Goal: Check status: Check status

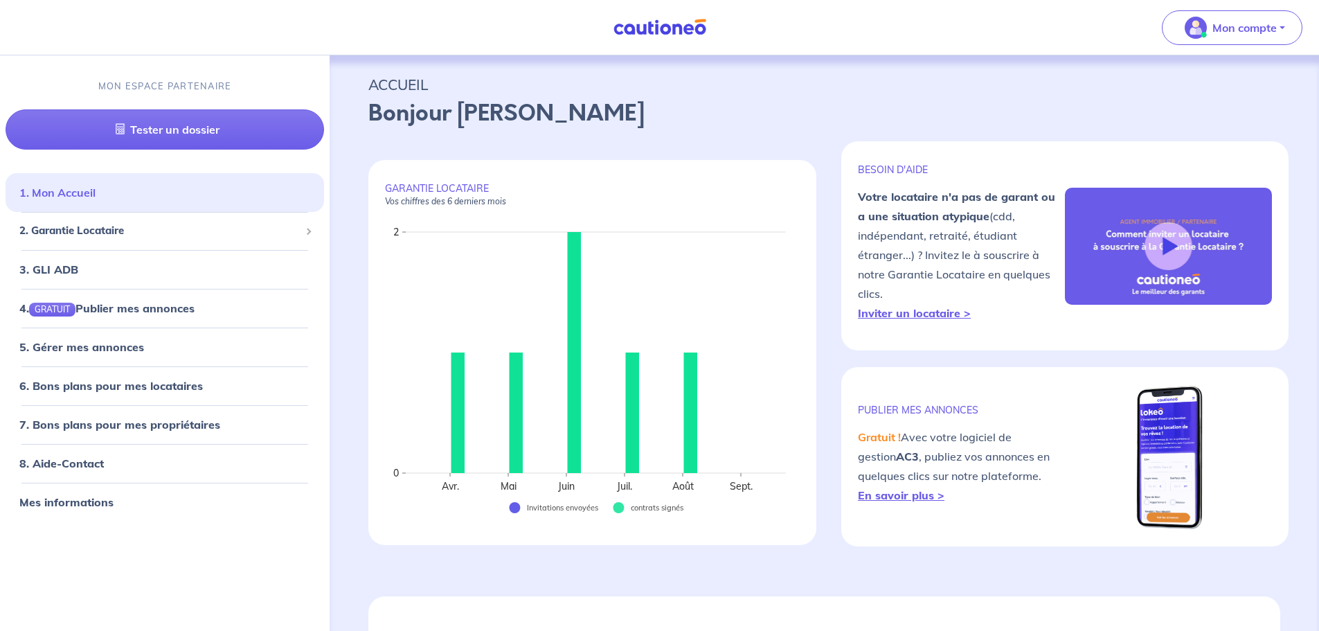
click at [96, 199] on link "1. Mon Accueil" at bounding box center [57, 193] width 76 height 14
click at [137, 228] on span "2. Garantie Locataire" at bounding box center [159, 231] width 280 height 16
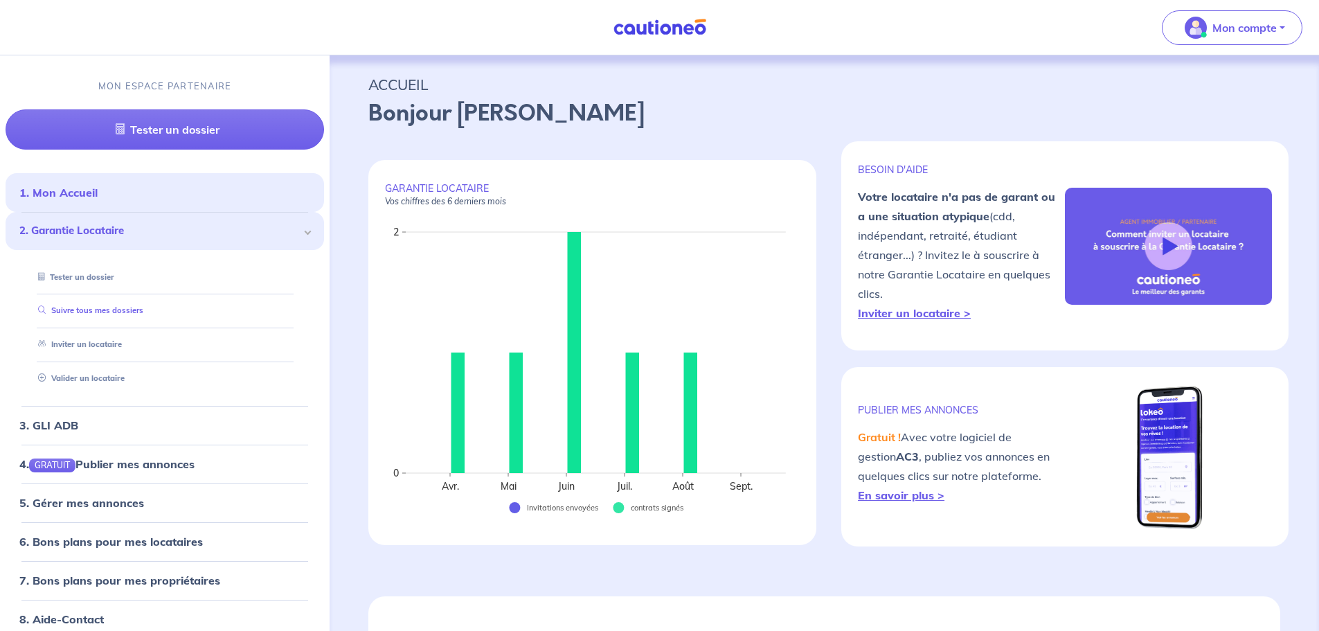
click at [118, 316] on link "Suivre tous mes dossiers" at bounding box center [88, 311] width 111 height 10
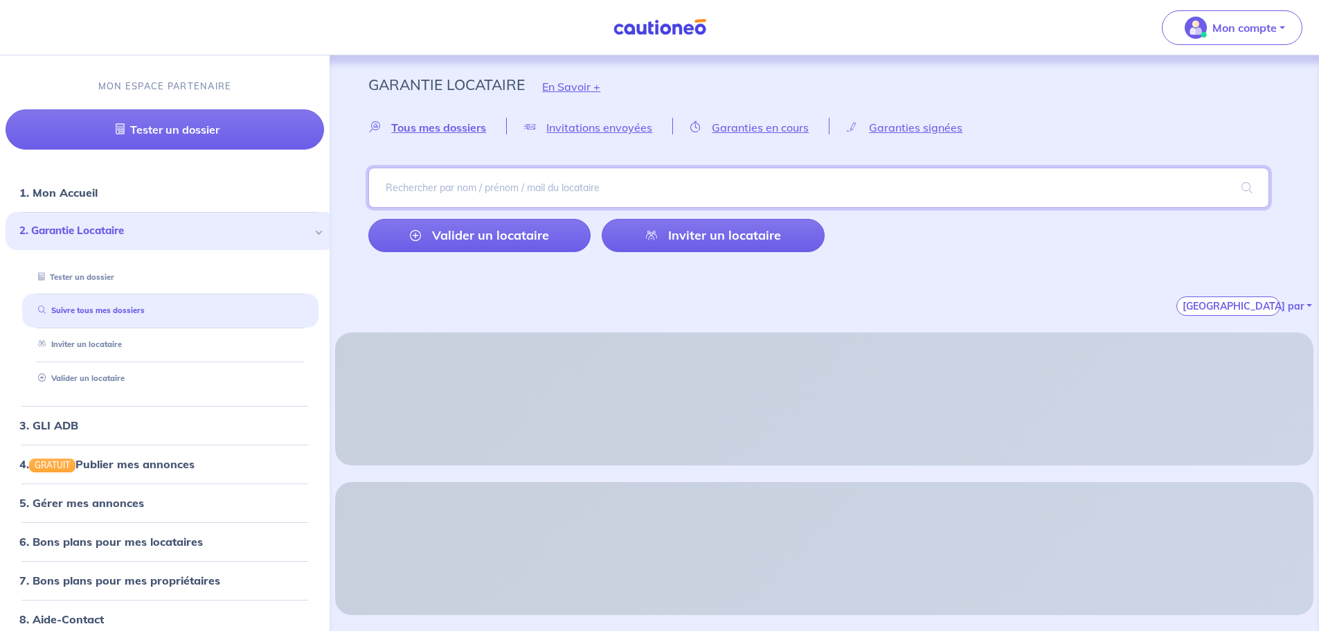
click at [556, 191] on input "search" at bounding box center [818, 188] width 901 height 40
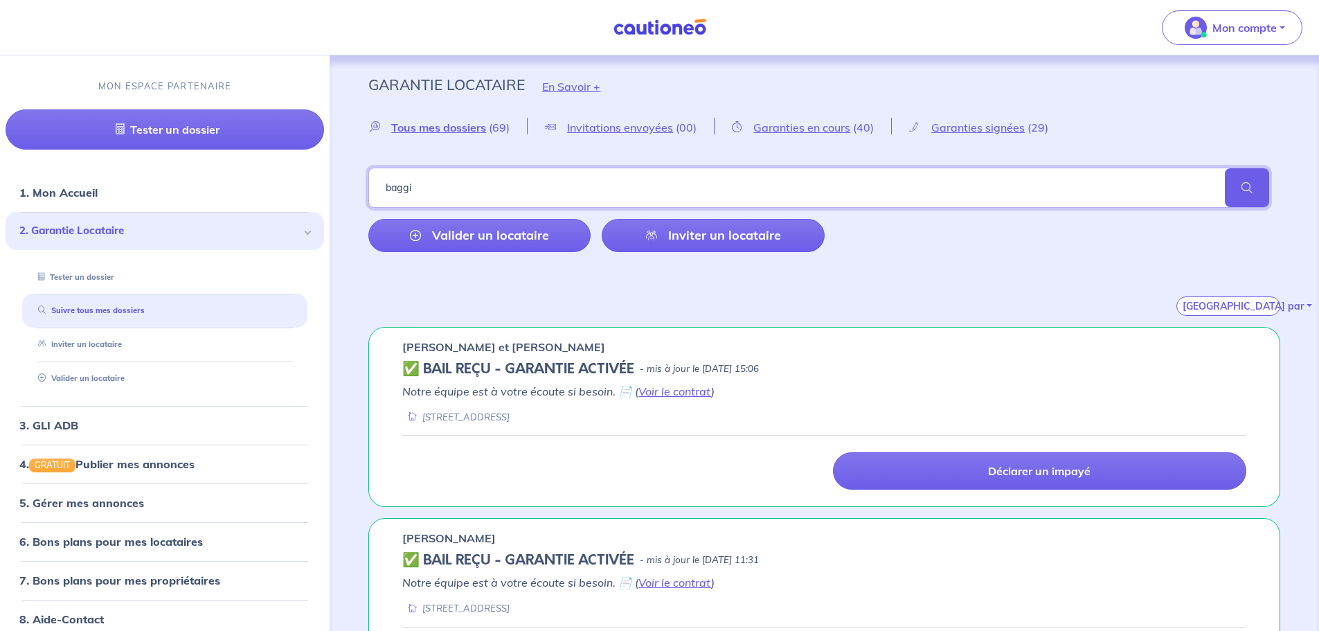
type input "baggi"
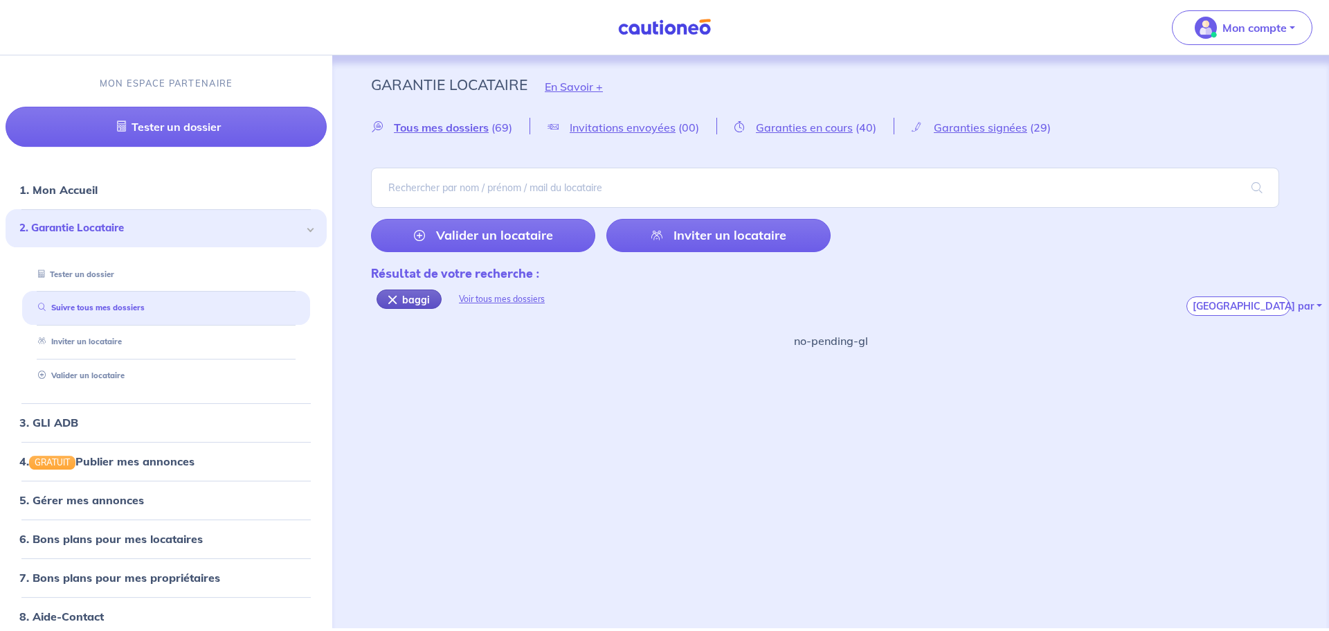
click at [392, 300] on div "baggi" at bounding box center [409, 298] width 65 height 19
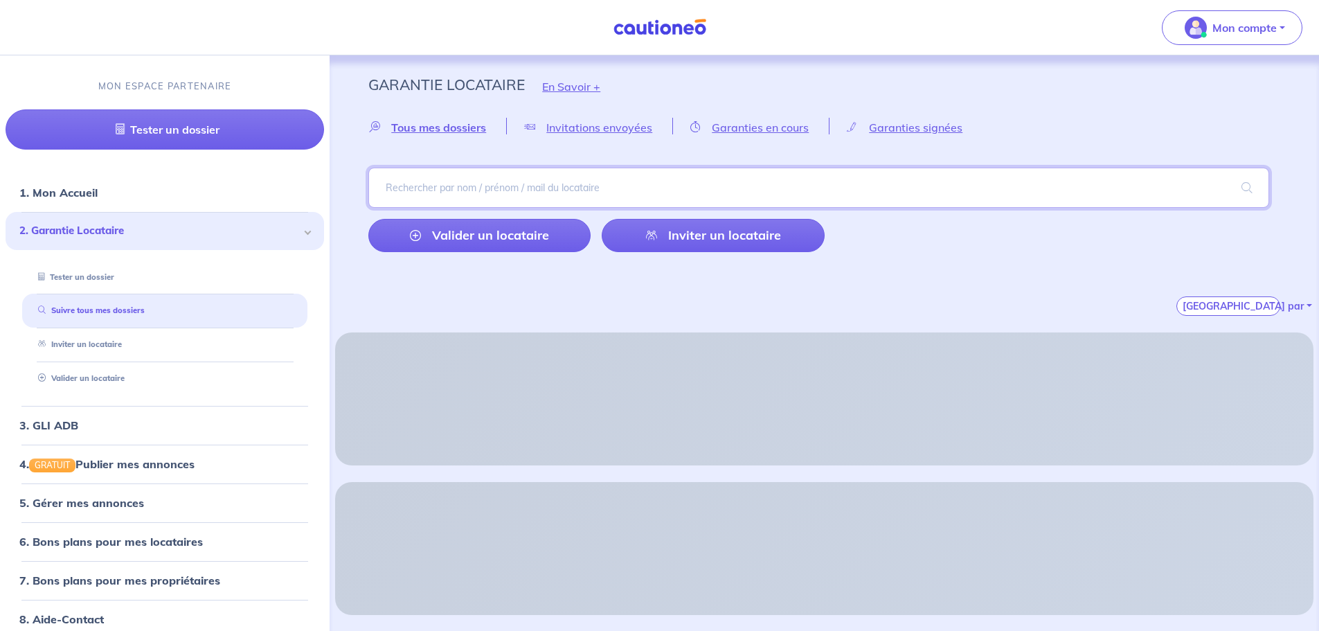
click at [464, 172] on input "search" at bounding box center [818, 188] width 901 height 40
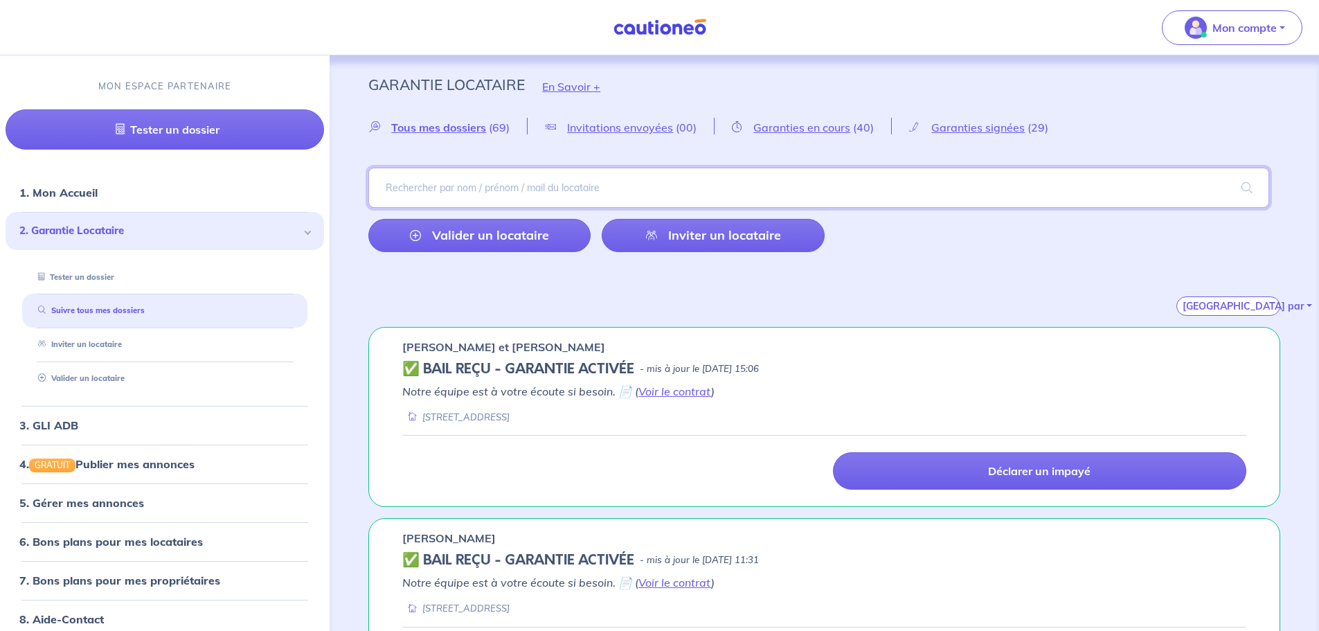
click at [642, 184] on input "search" at bounding box center [818, 188] width 901 height 40
type input "pougnier"
click at [913, 235] on div "pougnier Valider un locataire Inviter un locataire" at bounding box center [824, 210] width 912 height 84
click at [1266, 183] on span at bounding box center [1247, 187] width 44 height 39
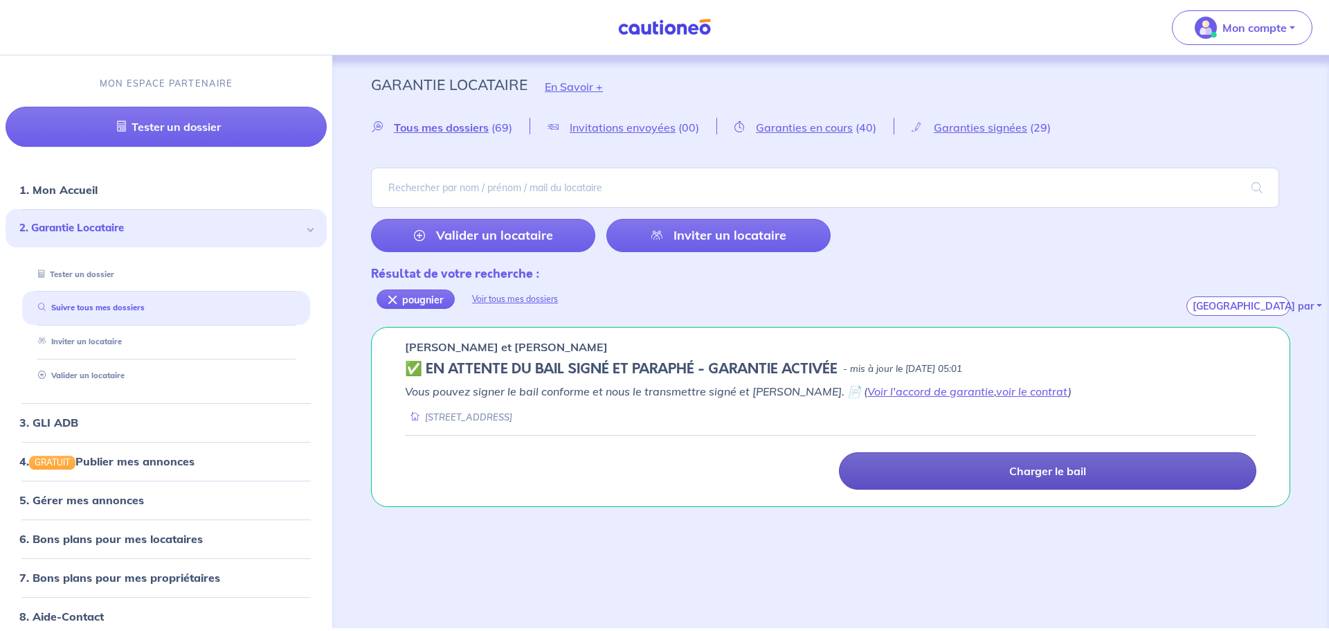
click at [1017, 473] on p "Charger le bail" at bounding box center [1047, 471] width 77 height 14
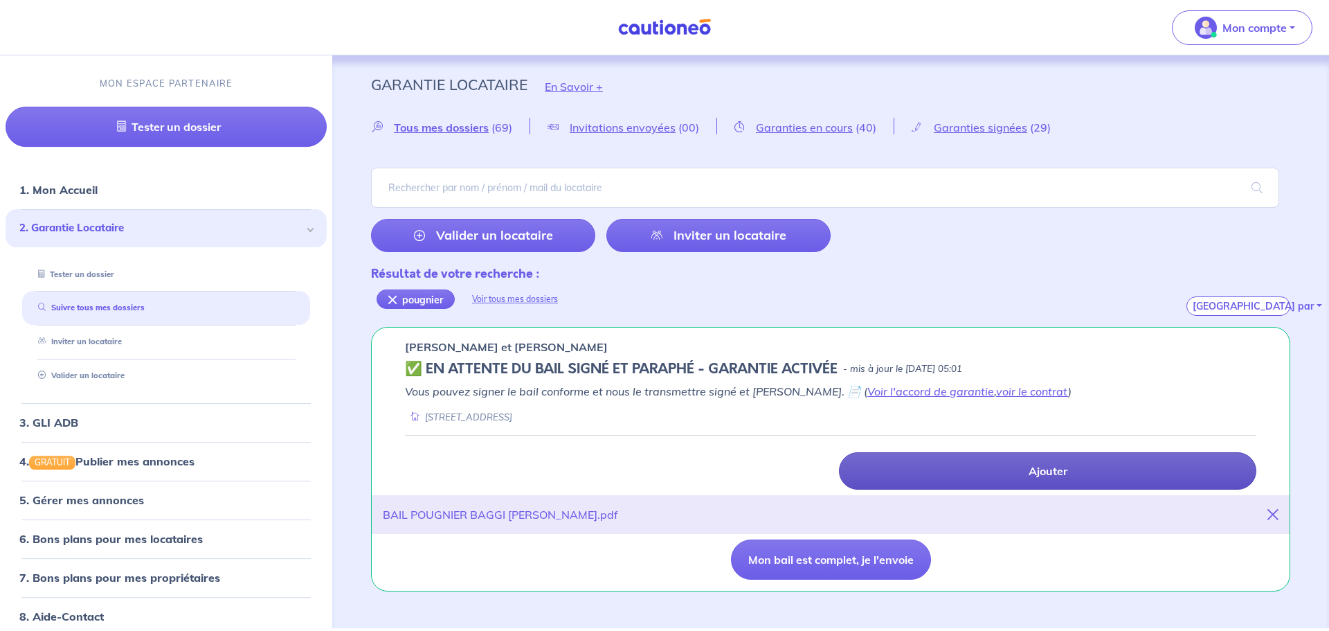
click at [964, 445] on div "Ajouter" at bounding box center [830, 462] width 851 height 55
click at [1044, 486] on link "Ajouter" at bounding box center [1047, 470] width 417 height 37
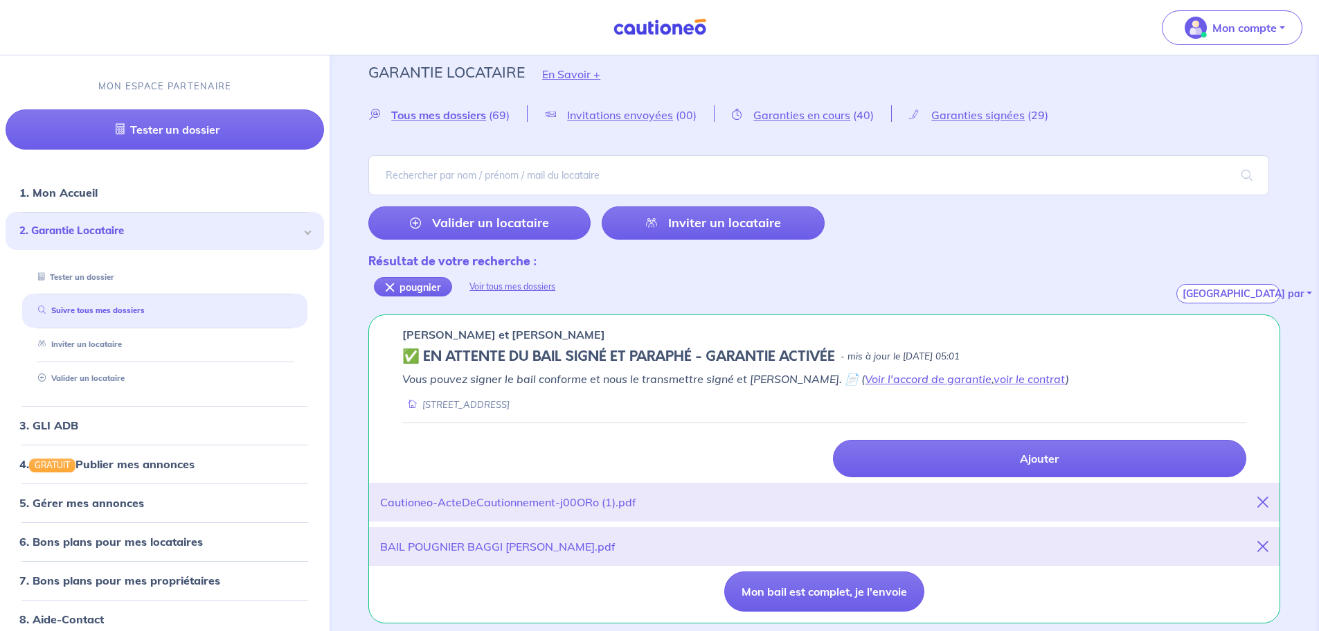
scroll to position [16, 0]
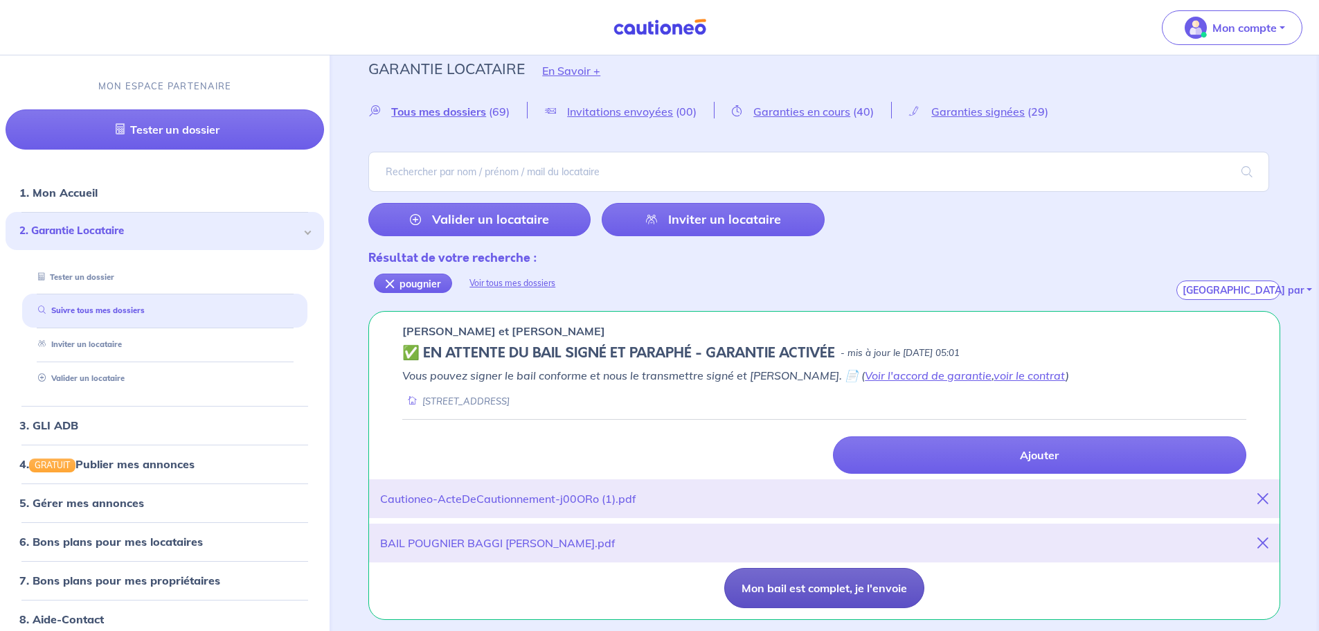
click at [840, 590] on button "Mon bail est complet, je l'envoie" at bounding box center [824, 588] width 200 height 40
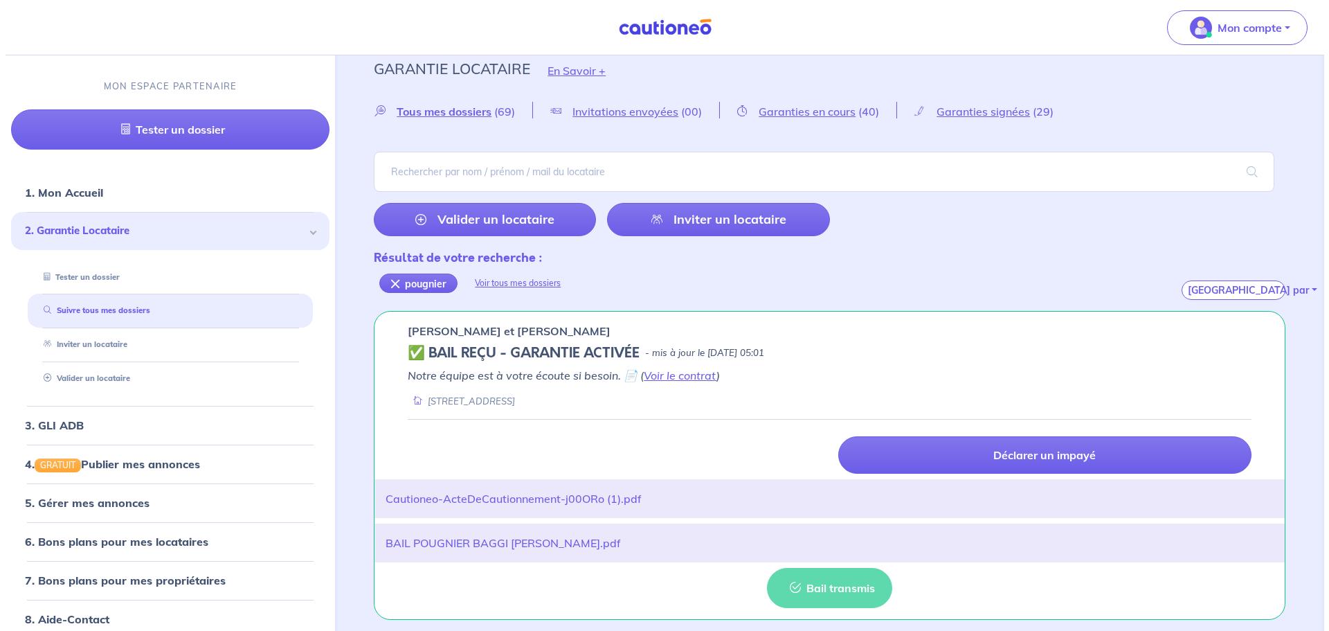
scroll to position [0, 0]
